Goal: Information Seeking & Learning: Learn about a topic

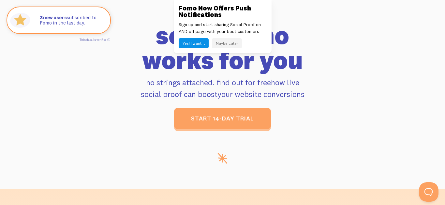
scroll to position [2635, 0]
